Goal: Information Seeking & Learning: Learn about a topic

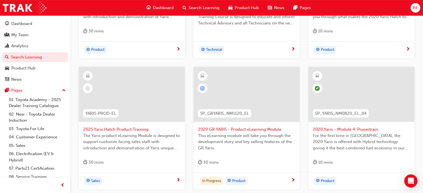
scroll to position [203, 0]
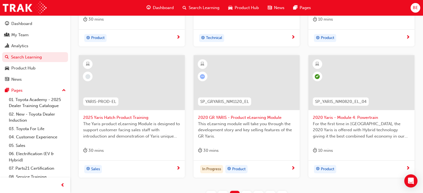
type input "yaris"
click at [157, 81] on div at bounding box center [132, 82] width 106 height 55
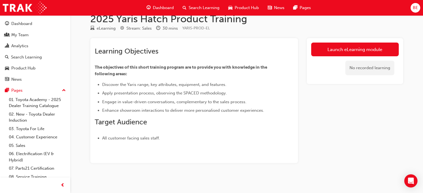
scroll to position [13, 0]
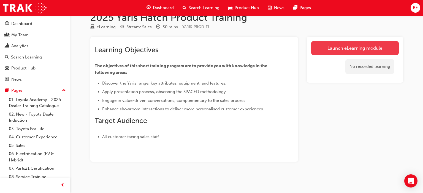
click at [355, 46] on link "Launch eLearning module" at bounding box center [355, 48] width 88 height 14
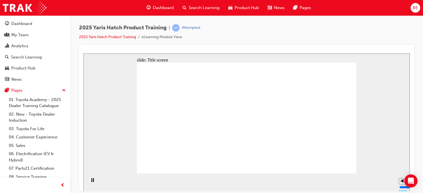
click at [78, 163] on div "2025 Yaris Hatch Product Training | Attempted 2025 Yaris Hatch Product Training…" at bounding box center [246, 97] width 353 height 164
click at [87, 36] on link "2025 Yaris Hatch Product Training" at bounding box center [107, 37] width 57 height 5
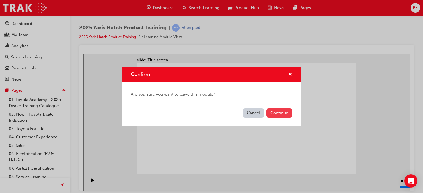
click at [280, 114] on button "Continue" at bounding box center [279, 113] width 26 height 9
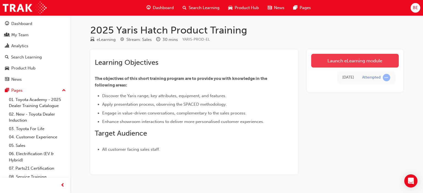
click at [347, 58] on link "Launch eLearning module" at bounding box center [355, 61] width 88 height 14
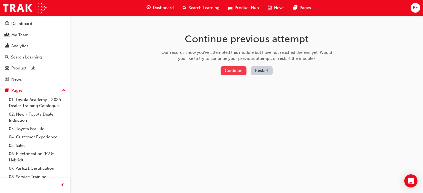
click at [234, 72] on button "Continue" at bounding box center [233, 70] width 26 height 9
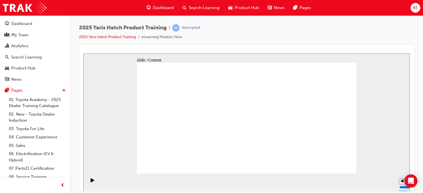
click at [91, 181] on icon "Play (Ctrl+Alt+P)" at bounding box center [93, 180] width 4 height 4
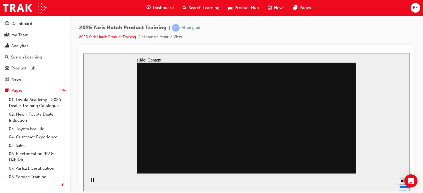
drag, startPoint x: 292, startPoint y: 135, endPoint x: 336, endPoint y: 165, distance: 53.5
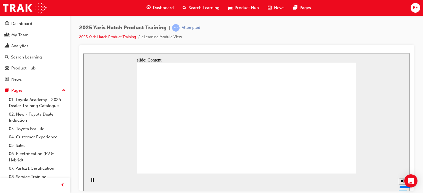
drag, startPoint x: 221, startPoint y: 106, endPoint x: 194, endPoint y: 117, distance: 29.2
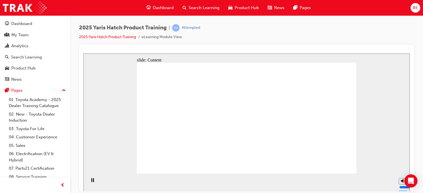
drag, startPoint x: 210, startPoint y: 138, endPoint x: 207, endPoint y: 134, distance: 5.1
drag, startPoint x: 212, startPoint y: 124, endPoint x: 207, endPoint y: 116, distance: 10.2
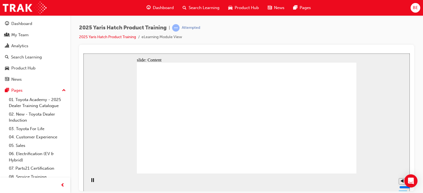
drag, startPoint x: 262, startPoint y: 121, endPoint x: 273, endPoint y: 123, distance: 11.1
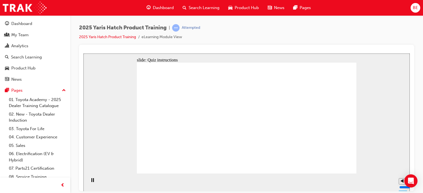
radio input "true"
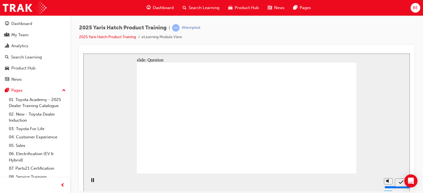
radio input "true"
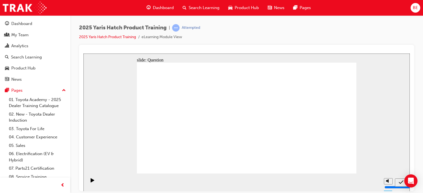
radio input "true"
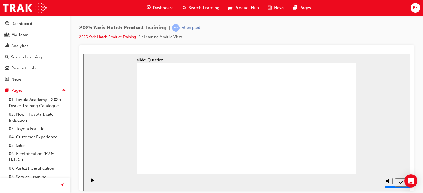
drag, startPoint x: 172, startPoint y: 108, endPoint x: 169, endPoint y: 125, distance: 17.9
drag, startPoint x: 193, startPoint y: 107, endPoint x: 203, endPoint y: 144, distance: 38.6
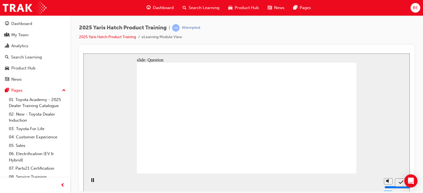
drag, startPoint x: 242, startPoint y: 125, endPoint x: 247, endPoint y: 136, distance: 12.1
drag, startPoint x: 280, startPoint y: 110, endPoint x: 293, endPoint y: 140, distance: 32.8
drag, startPoint x: 320, startPoint y: 119, endPoint x: 337, endPoint y: 151, distance: 36.6
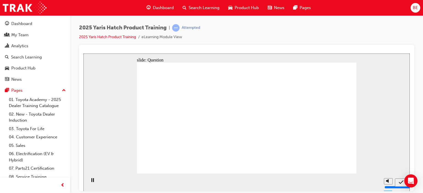
radio input "true"
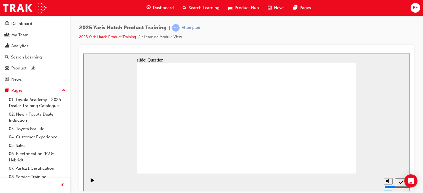
radio input "true"
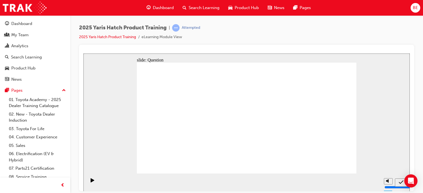
radio input "true"
drag, startPoint x: 308, startPoint y: 115, endPoint x: 313, endPoint y: 146, distance: 31.9
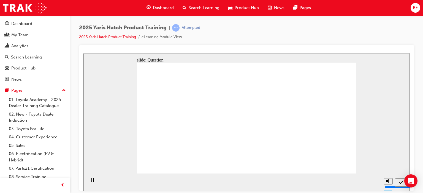
radio input "true"
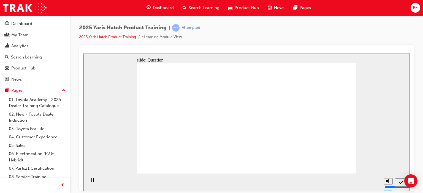
radio input "true"
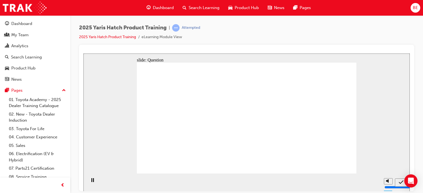
radio input "true"
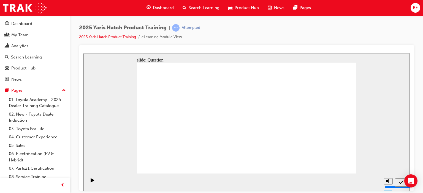
radio input "true"
drag, startPoint x: 242, startPoint y: 110, endPoint x: 280, endPoint y: 145, distance: 51.4
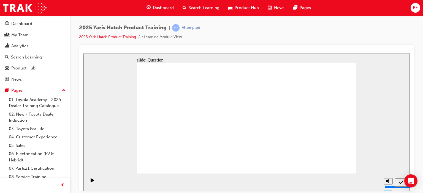
drag, startPoint x: 170, startPoint y: 112, endPoint x: 325, endPoint y: 146, distance: 158.7
drag, startPoint x: 260, startPoint y: 116, endPoint x: 202, endPoint y: 145, distance: 65.2
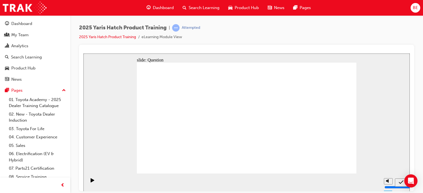
drag, startPoint x: 199, startPoint y: 114, endPoint x: 170, endPoint y: 142, distance: 40.3
drag, startPoint x: 315, startPoint y: 113, endPoint x: 238, endPoint y: 145, distance: 84.0
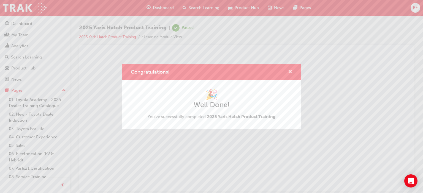
click at [291, 72] on span "cross-icon" at bounding box center [290, 72] width 4 height 5
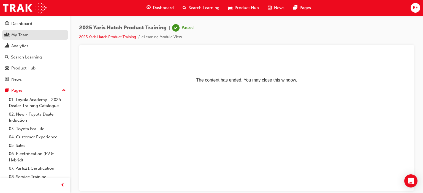
click at [39, 39] on link "My Team" at bounding box center [35, 35] width 66 height 10
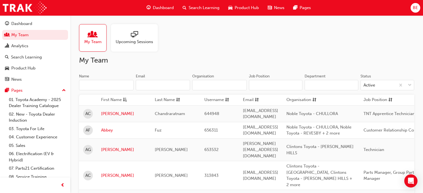
click at [105, 84] on input "Name" at bounding box center [106, 85] width 54 height 10
